Goal: Task Accomplishment & Management: Manage account settings

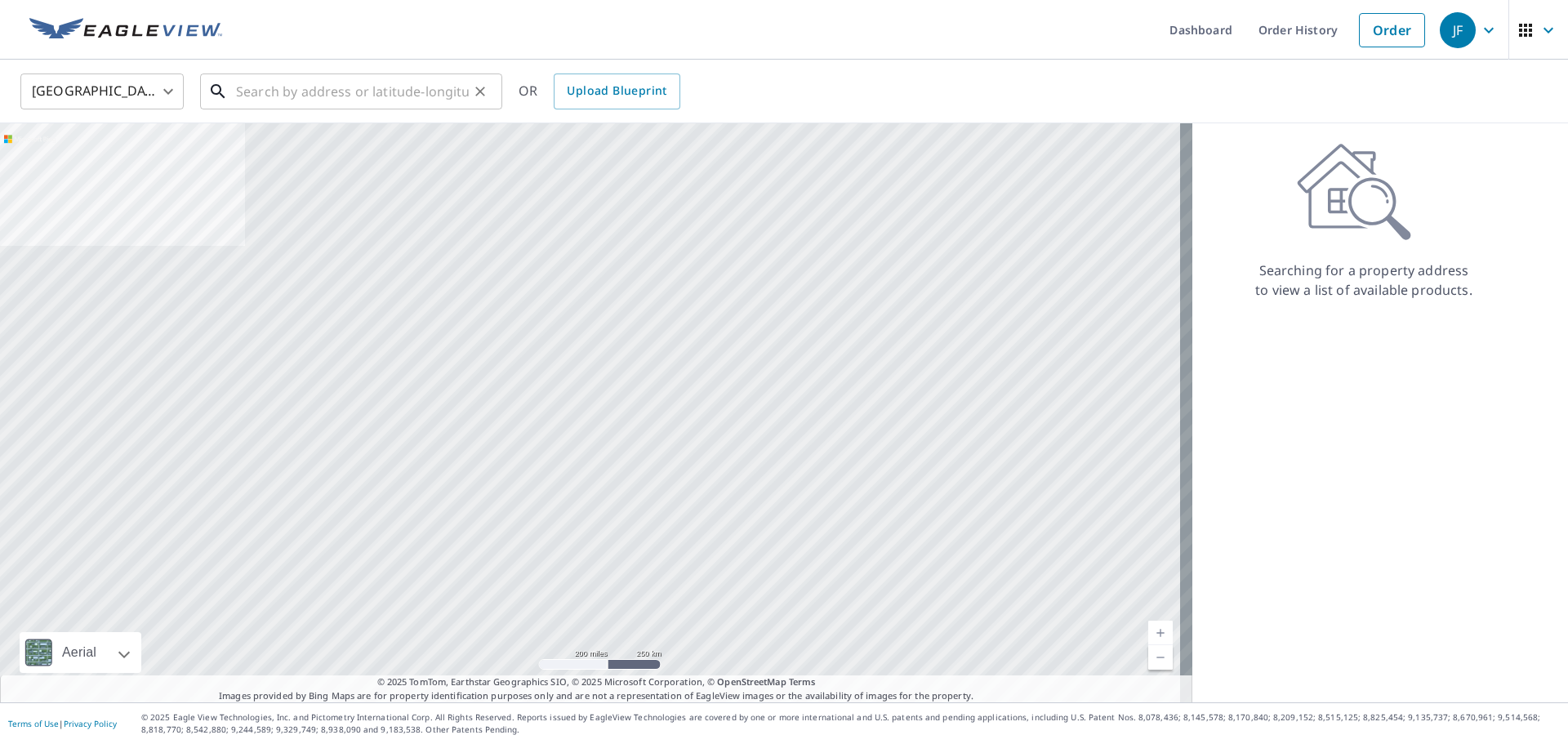
click at [391, 92] on input "text" at bounding box center [352, 91] width 232 height 46
paste input "[STREET_ADDRESS][PERSON_NAME]"
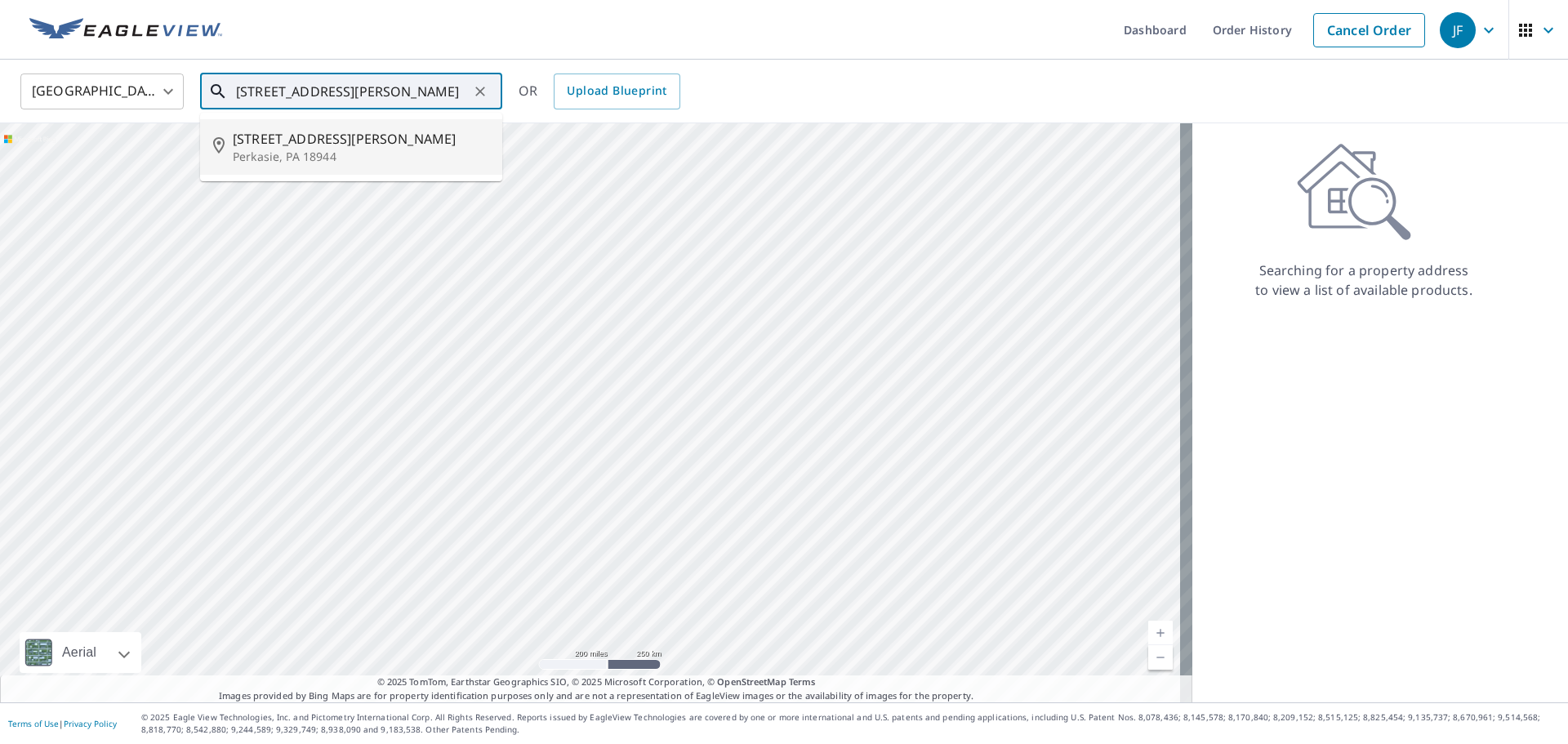
click at [349, 147] on span "[STREET_ADDRESS][PERSON_NAME]" at bounding box center [360, 138] width 256 height 19
type input "[STREET_ADDRESS][PERSON_NAME]"
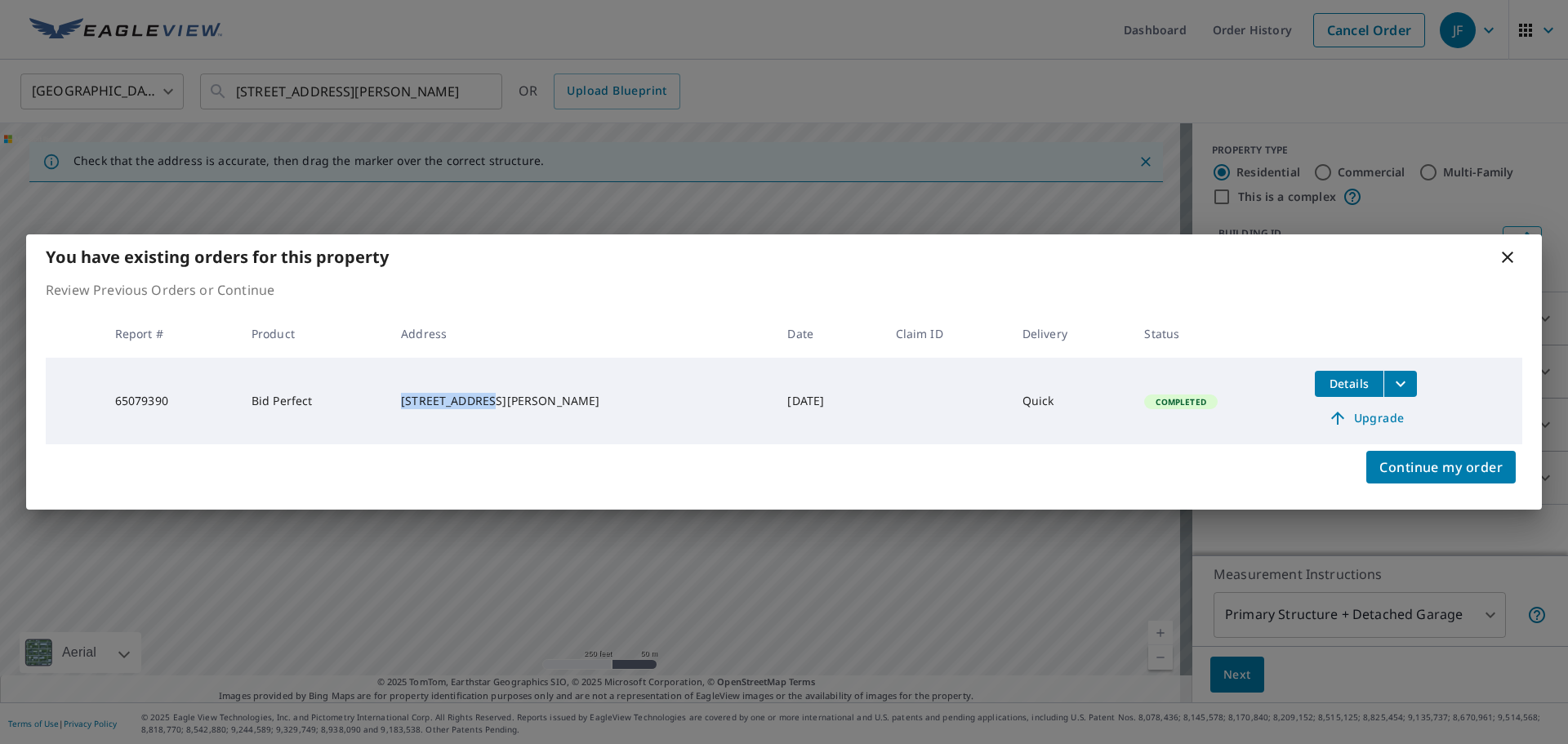
drag, startPoint x: 523, startPoint y: 396, endPoint x: 426, endPoint y: 396, distance: 97.0
click at [426, 396] on div "[STREET_ADDRESS][PERSON_NAME]" at bounding box center [581, 400] width 360 height 16
copy div "[STREET_ADDRESS][PERSON_NAME]"
click at [1513, 254] on icon at bounding box center [1508, 257] width 19 height 19
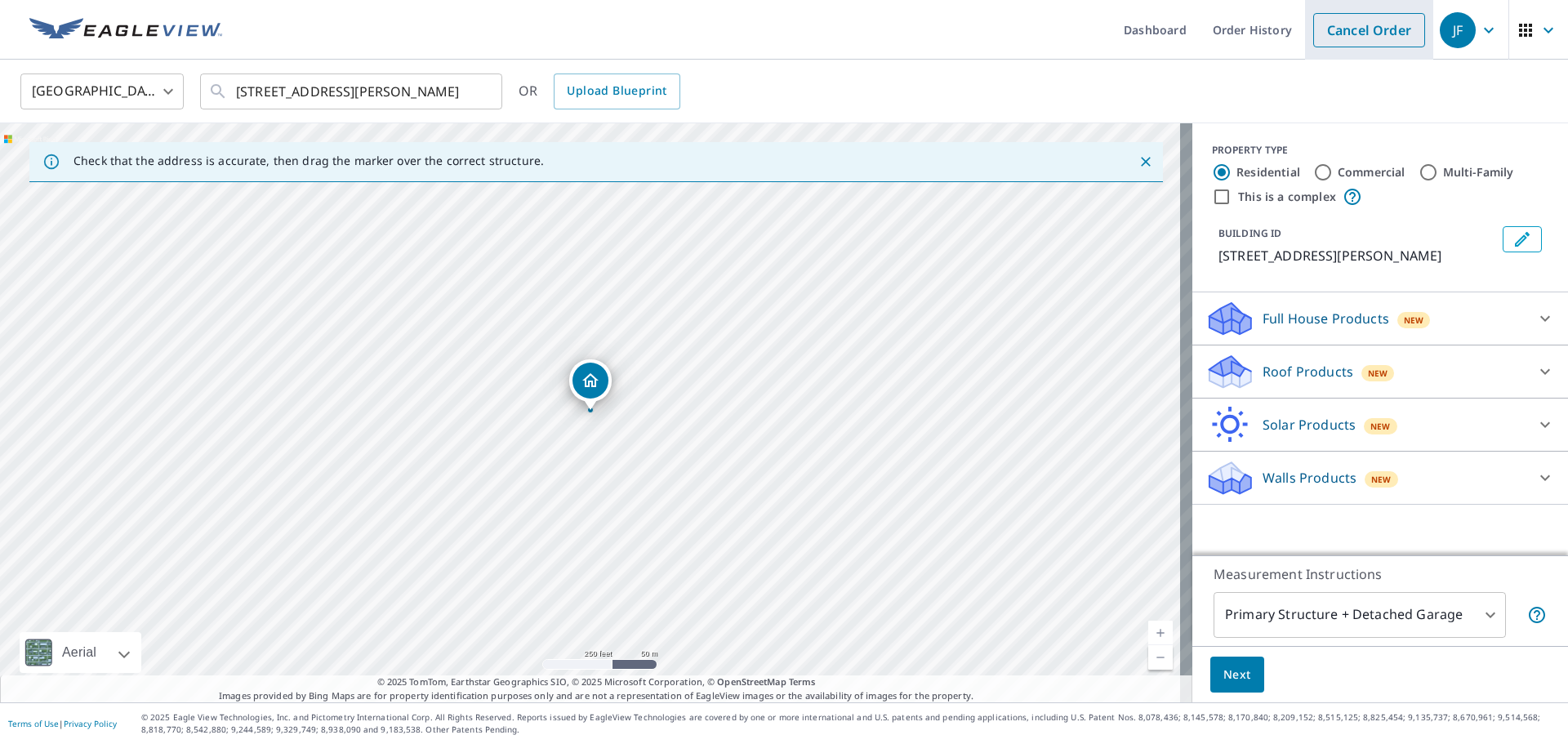
click at [1341, 36] on link "Cancel Order" at bounding box center [1369, 31] width 112 height 35
